Goal: Task Accomplishment & Management: Use online tool/utility

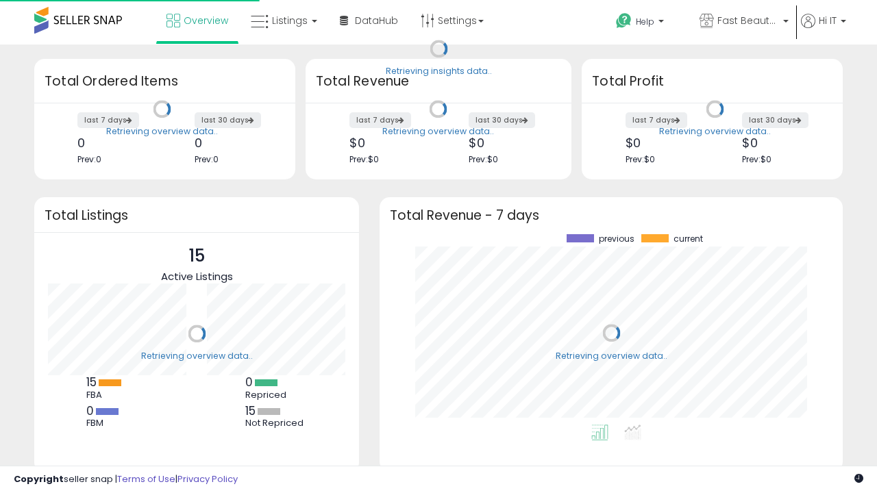
scroll to position [191, 436]
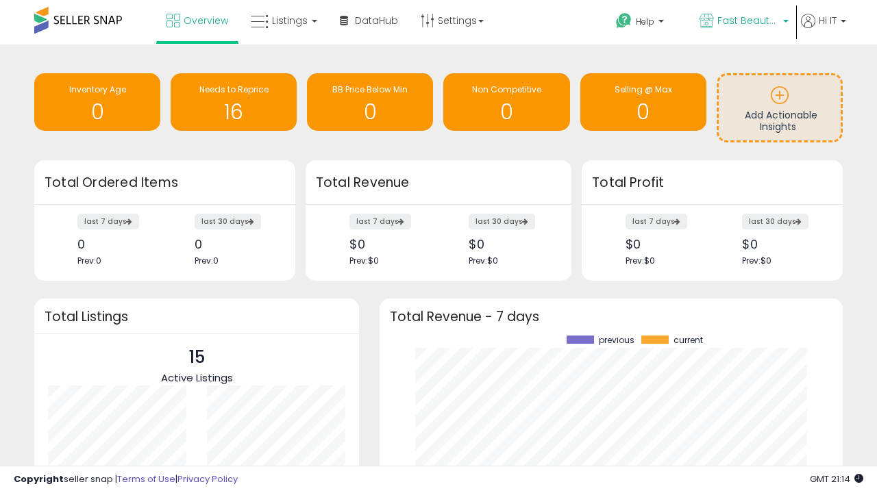
click at [743, 22] on span "Fast Beauty ([GEOGRAPHIC_DATA])" at bounding box center [749, 21] width 62 height 14
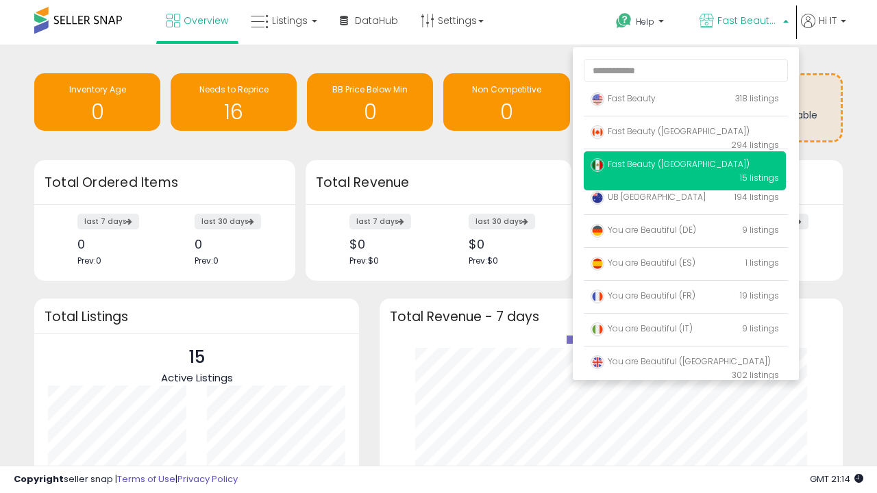
click at [685, 364] on span "You are Beautiful ([GEOGRAPHIC_DATA])" at bounding box center [681, 362] width 180 height 12
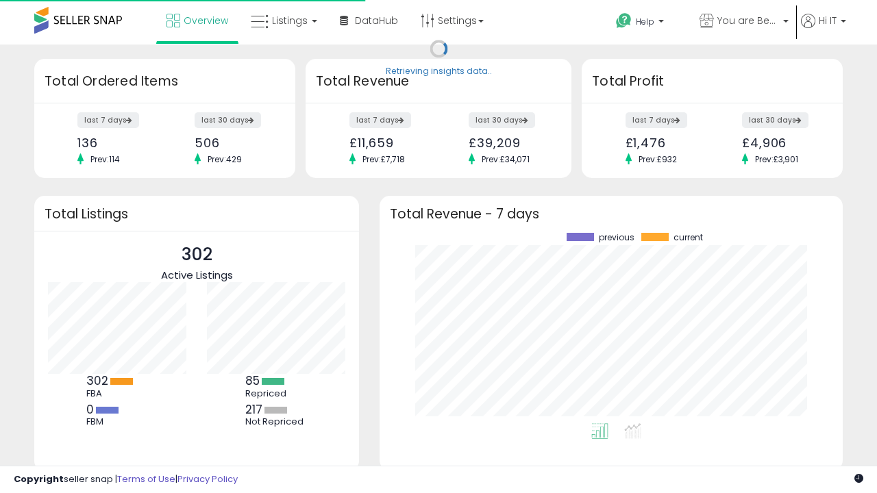
scroll to position [191, 436]
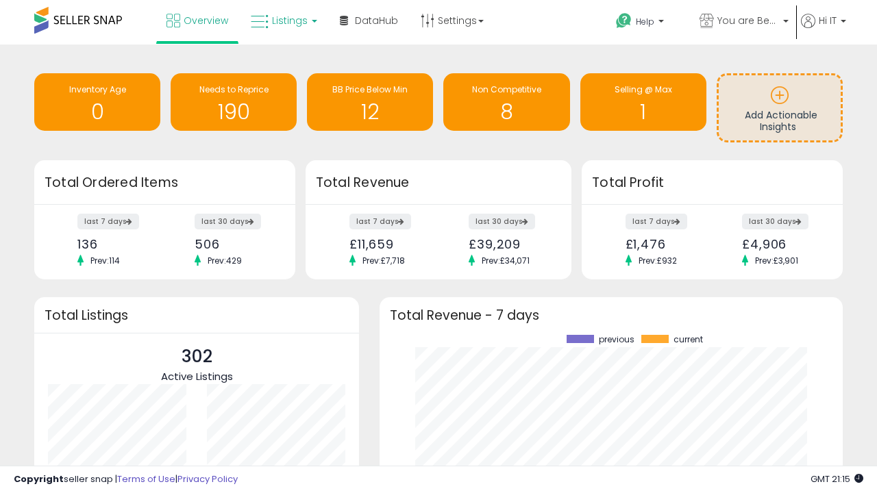
click at [282, 21] on span "Listings" at bounding box center [290, 21] width 36 height 14
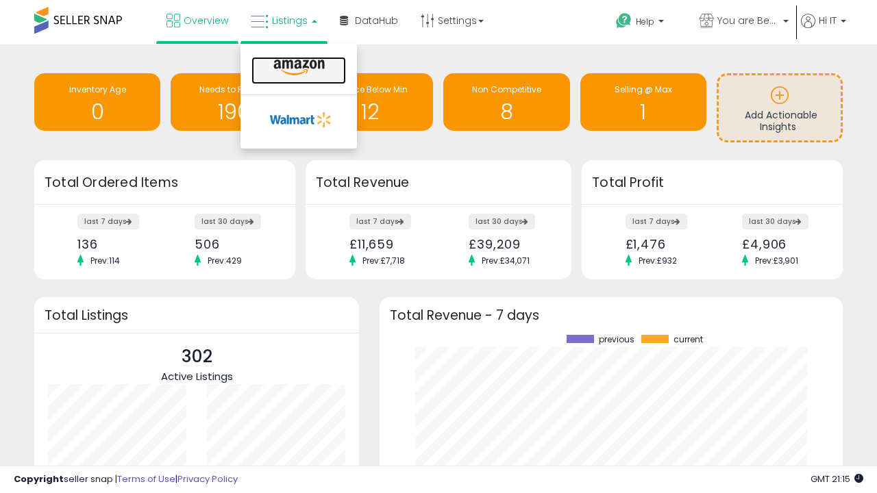
click at [297, 68] on icon at bounding box center [299, 68] width 60 height 18
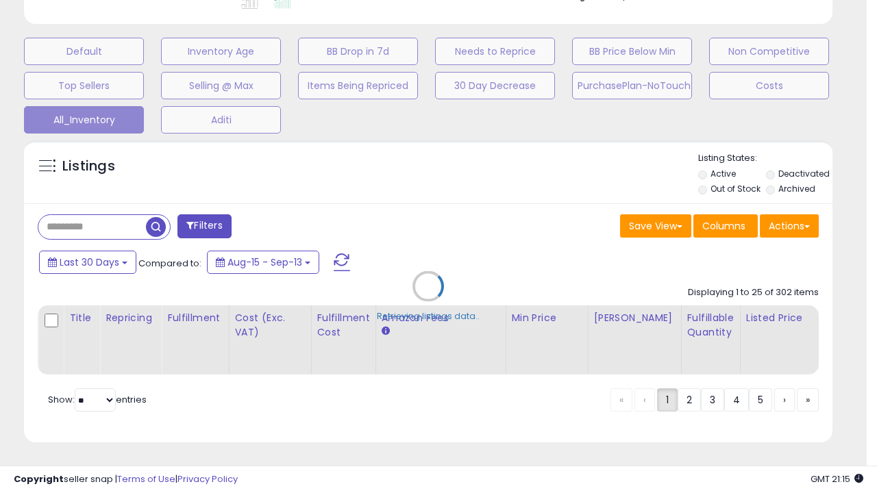
scroll to position [175, 0]
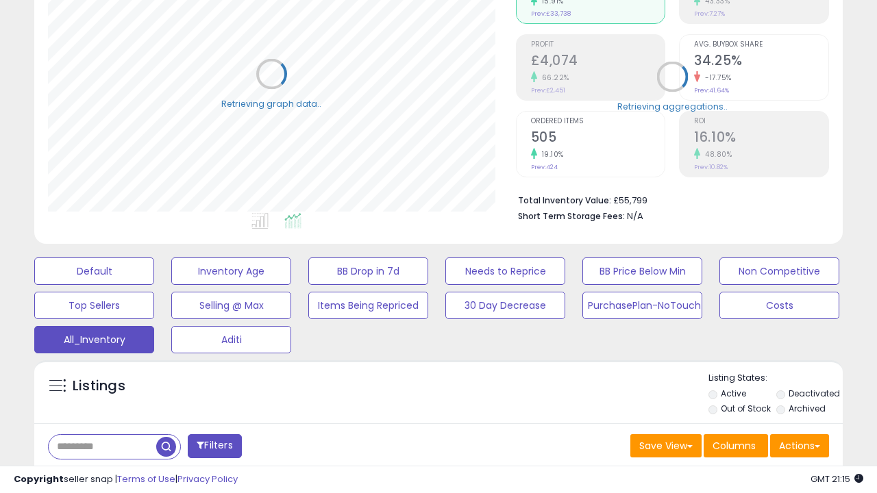
click at [97, 476] on span "Last 30 Days" at bounding box center [100, 483] width 60 height 14
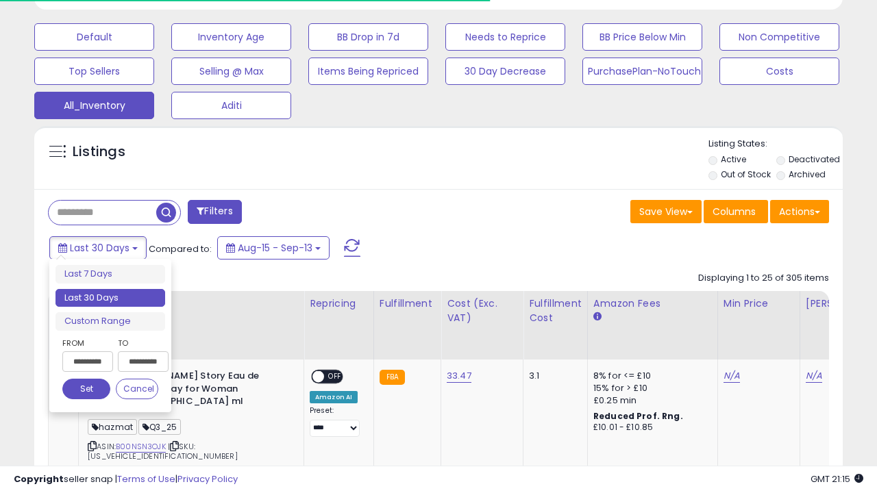
click at [110, 298] on li "Last 30 Days" at bounding box center [111, 298] width 110 height 19
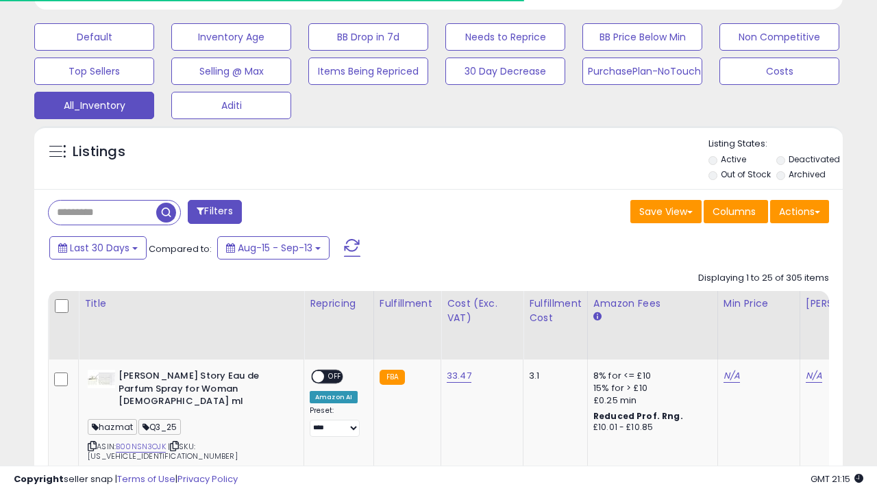
scroll to position [281, 467]
click at [800, 210] on button "Actions" at bounding box center [799, 211] width 59 height 23
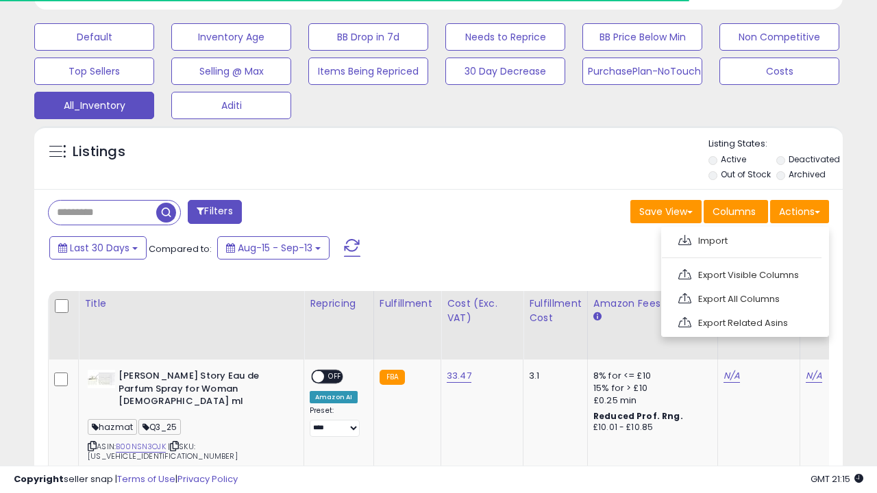
click at [744, 297] on link "Export All Columns" at bounding box center [744, 299] width 150 height 21
